Goal: Information Seeking & Learning: Learn about a topic

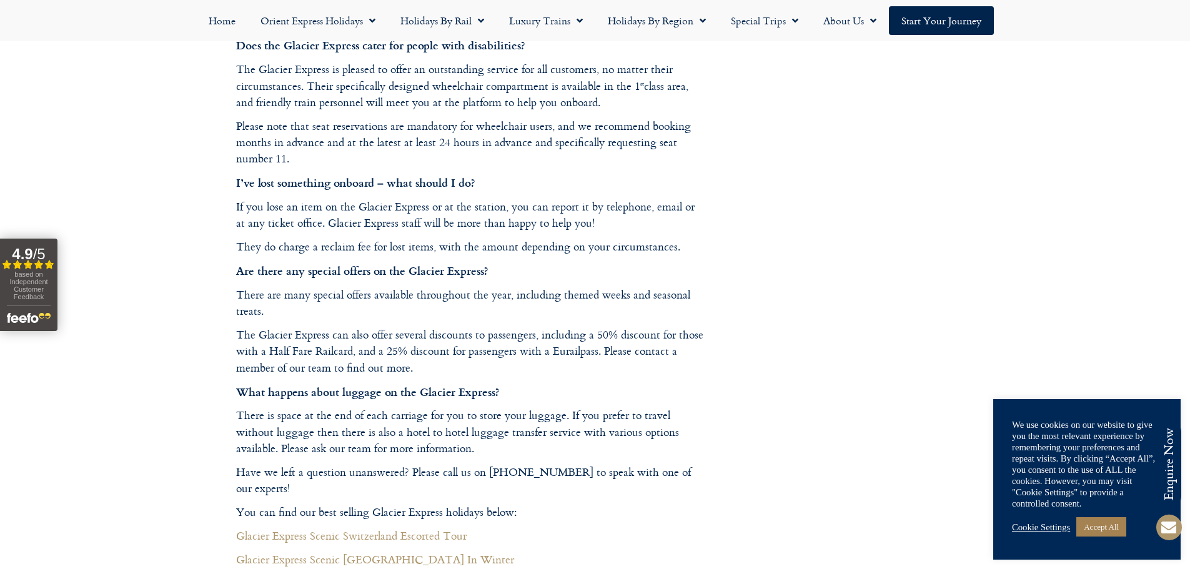
scroll to position [2811, 0]
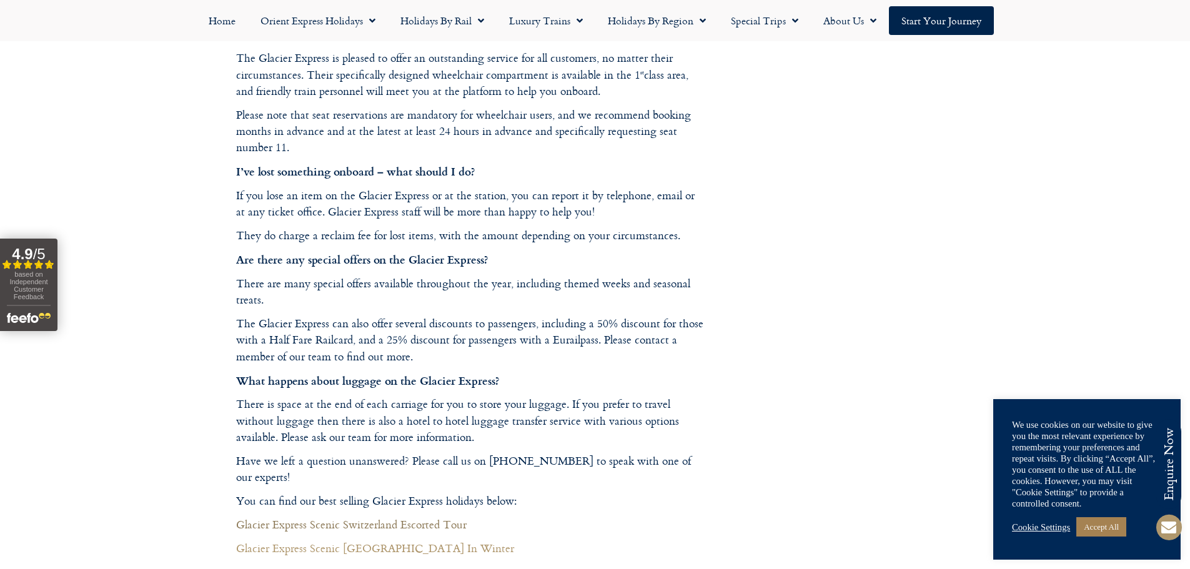
click at [387, 516] on link "Glacier Express Scenic Switzerland Escorted Tour" at bounding box center [351, 524] width 231 height 17
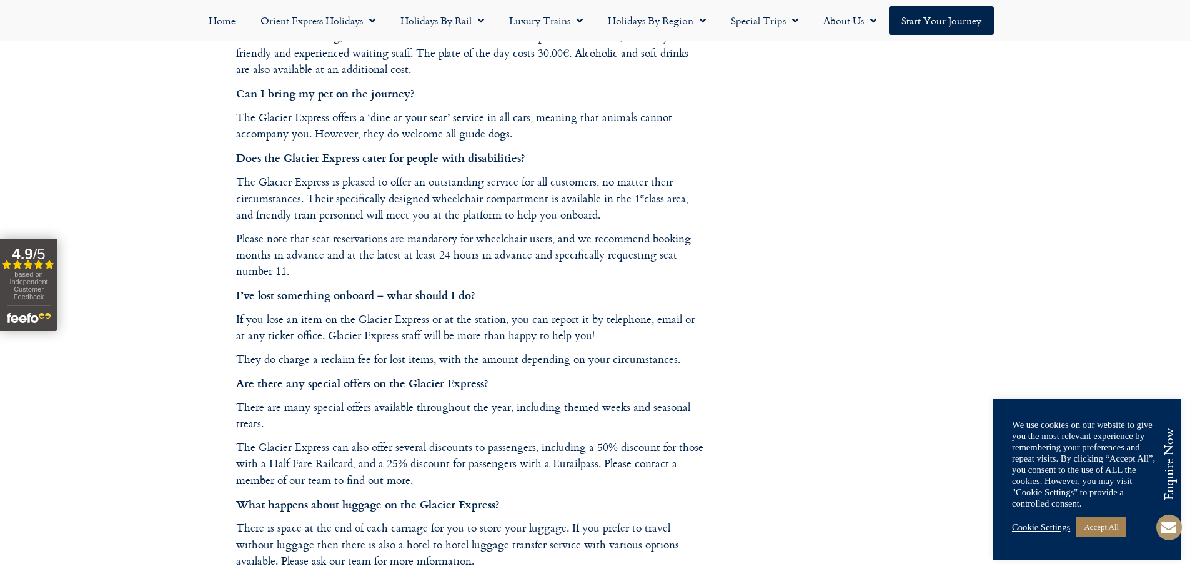
scroll to position [2686, 0]
